Goal: Task Accomplishment & Management: Manage account settings

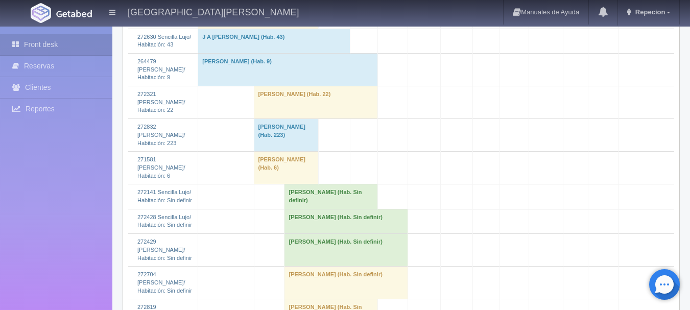
scroll to position [1379, 0]
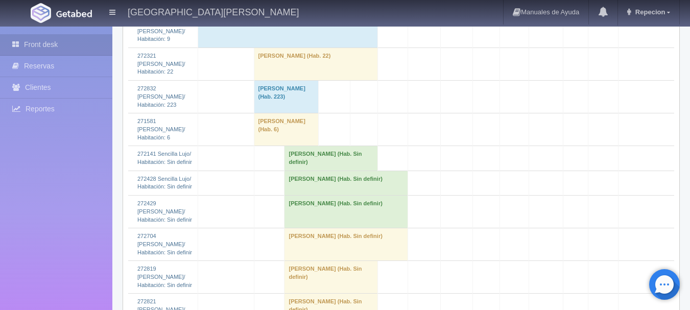
click at [306, 186] on td "[PERSON_NAME] (Hab. Sin definir)" at bounding box center [347, 183] width 124 height 25
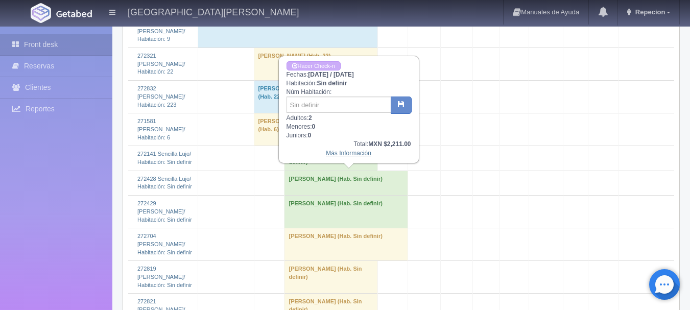
click at [340, 153] on link "Más Información" at bounding box center [348, 153] width 45 height 7
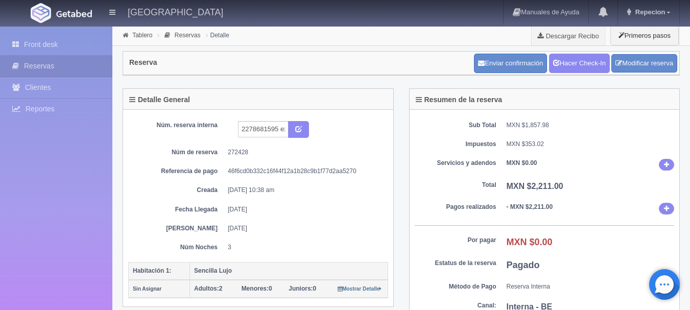
scroll to position [51, 0]
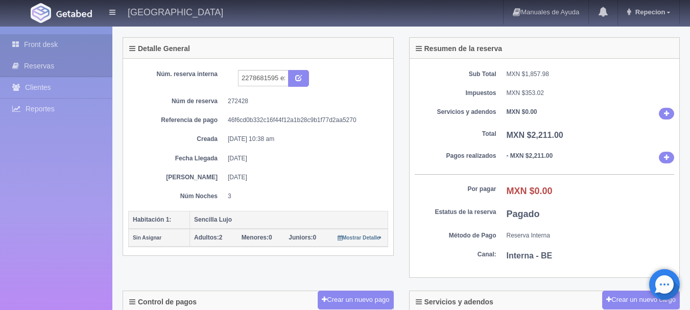
click at [47, 40] on link "Front desk" at bounding box center [56, 44] width 112 height 21
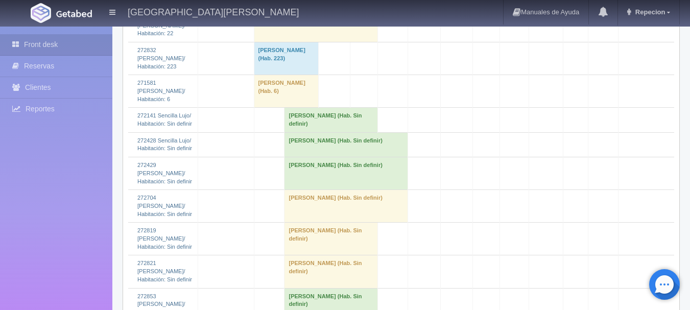
scroll to position [1431, 0]
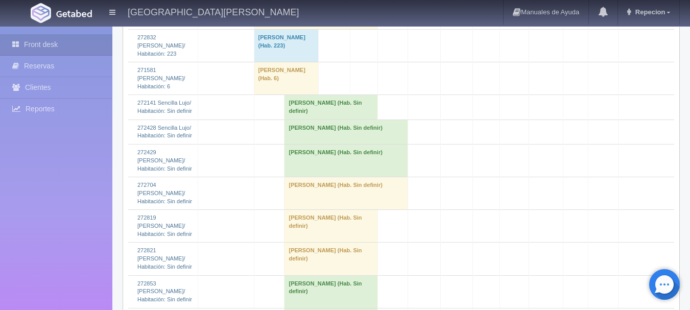
click at [289, 153] on td "[PERSON_NAME] (Hab. Sin definir)" at bounding box center [347, 161] width 124 height 33
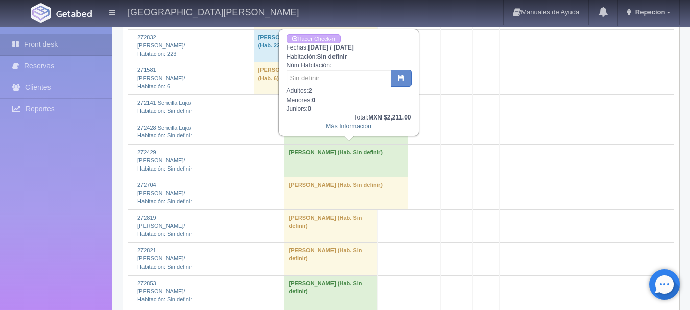
click at [344, 126] on link "Más Información" at bounding box center [348, 126] width 45 height 7
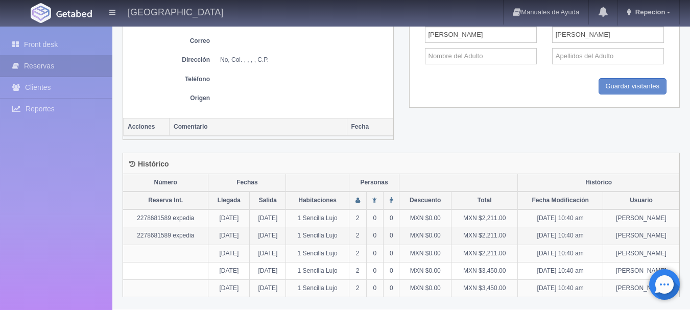
scroll to position [455, 0]
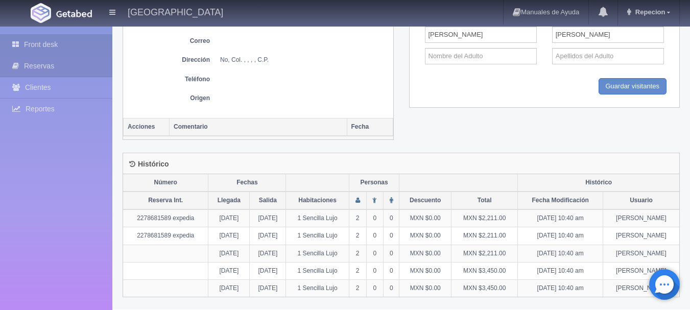
click at [47, 42] on link "Front desk" at bounding box center [56, 44] width 112 height 21
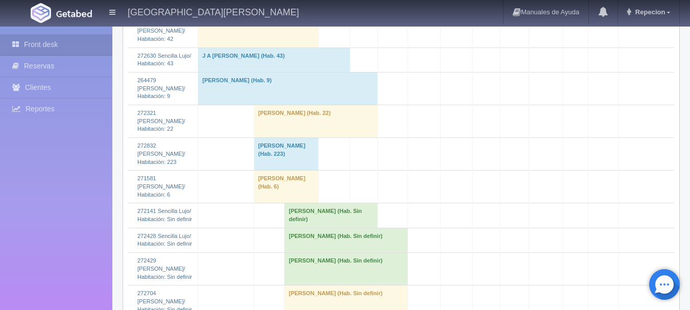
scroll to position [1328, 0]
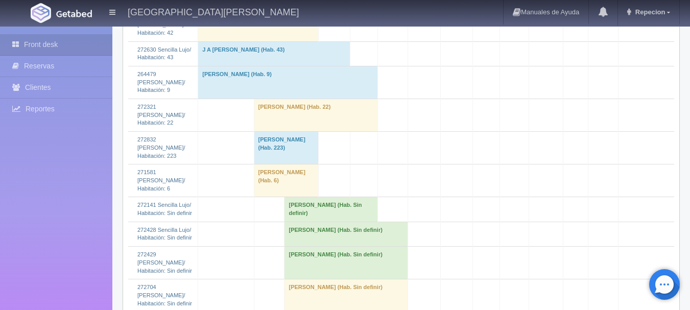
click at [300, 235] on td "[PERSON_NAME] (Hab. Sin definir)" at bounding box center [347, 234] width 124 height 25
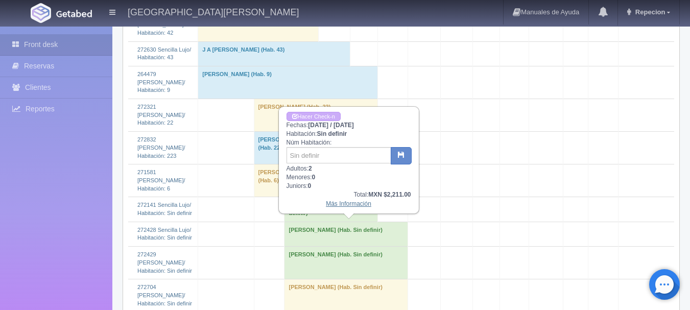
click at [337, 207] on link "Más Información" at bounding box center [348, 203] width 45 height 7
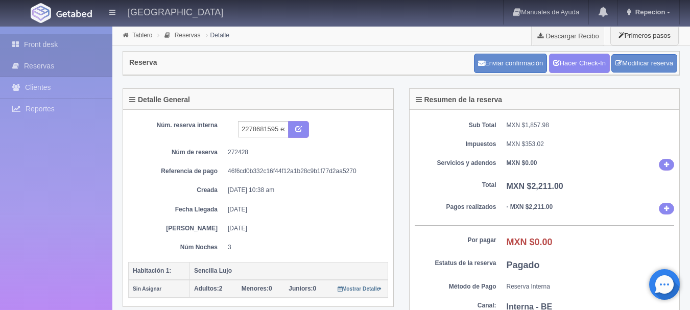
click at [79, 43] on link "Front desk" at bounding box center [56, 44] width 112 height 21
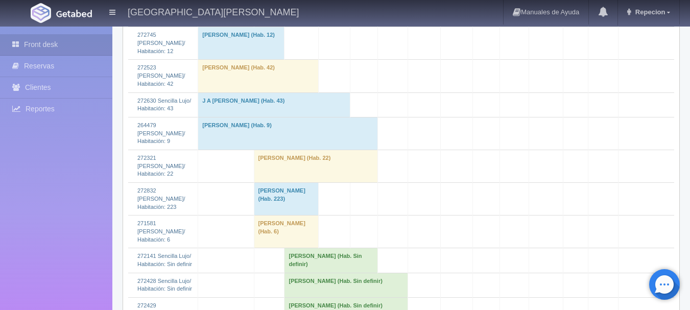
scroll to position [1379, 0]
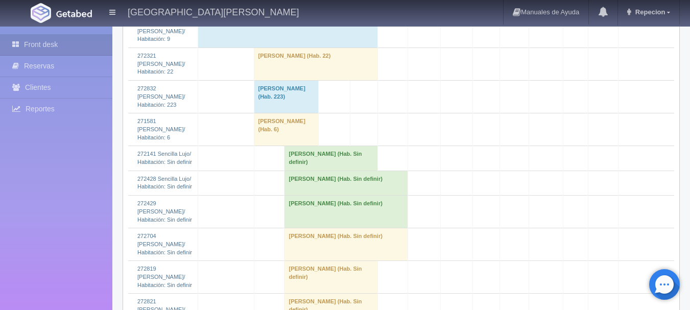
click at [301, 182] on td "[PERSON_NAME] (Hab. Sin definir)" at bounding box center [347, 183] width 124 height 25
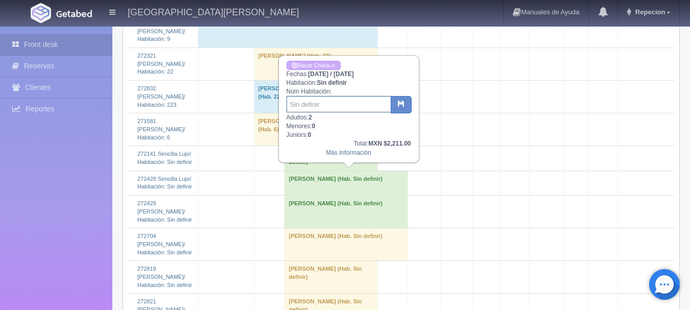
click at [316, 107] on input "text" at bounding box center [339, 104] width 105 height 16
type input "121"
click at [402, 105] on icon "button" at bounding box center [401, 103] width 7 height 7
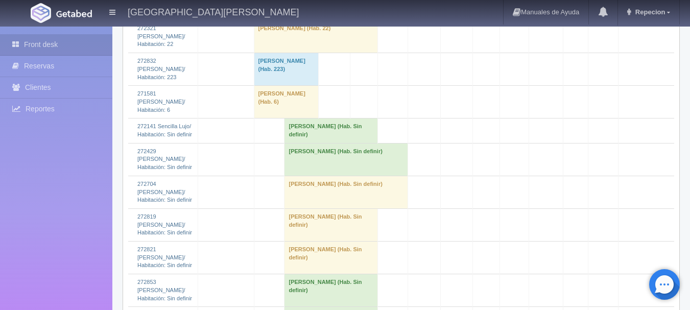
scroll to position [1379, 0]
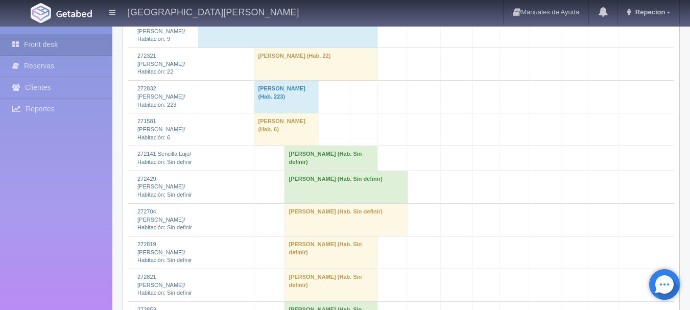
click at [315, 181] on td "David Barrios-garcia (Hab. Sin definir)" at bounding box center [347, 187] width 124 height 33
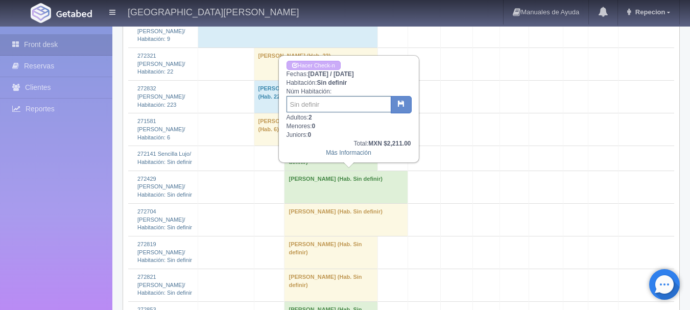
click at [323, 101] on input "text" at bounding box center [339, 104] width 105 height 16
type input "119"
click at [405, 107] on button "button" at bounding box center [401, 104] width 21 height 17
